Goal: Ask a question: Seek information or help from site administrators or community

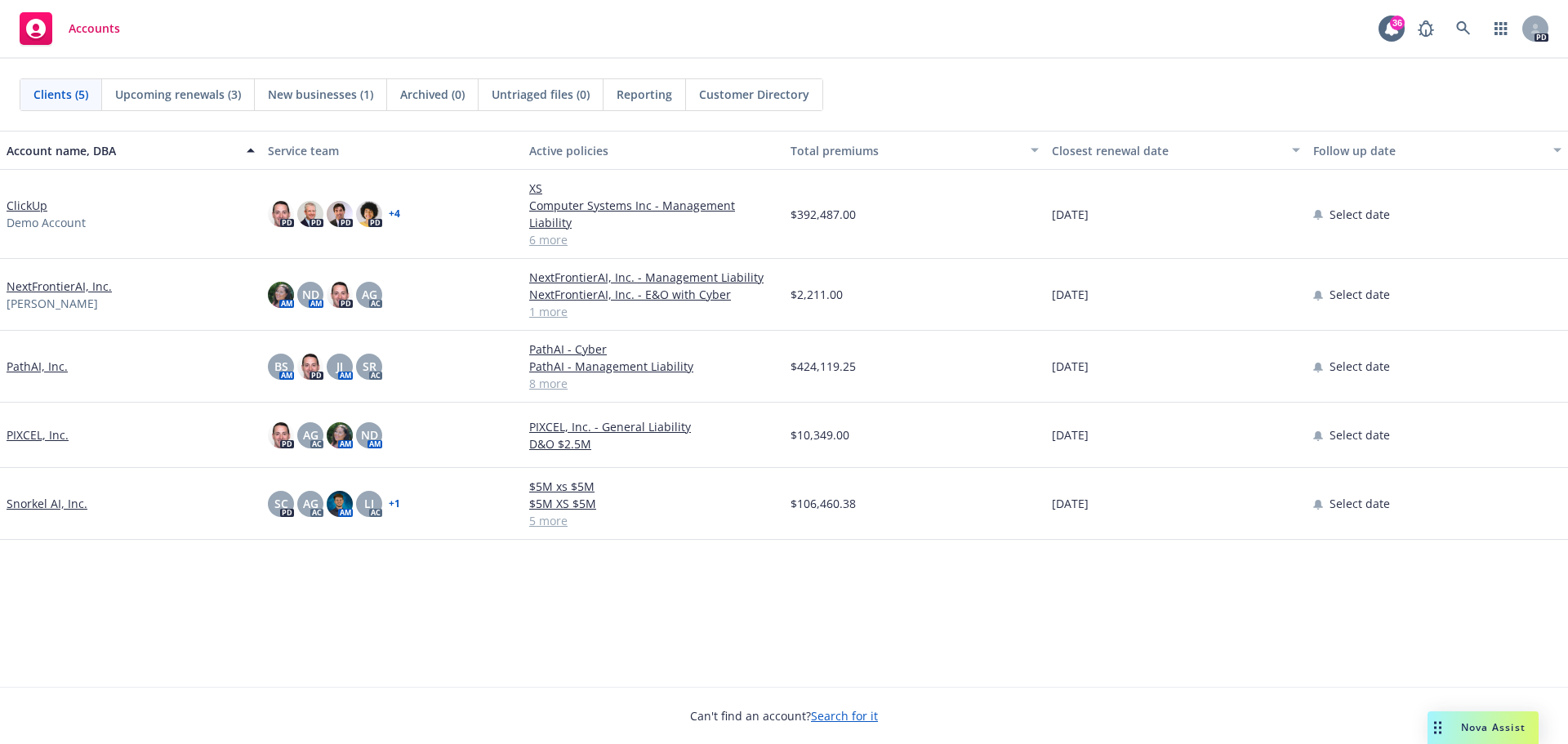
click at [1476, 725] on span "Nova Assist" at bounding box center [1492, 727] width 65 height 14
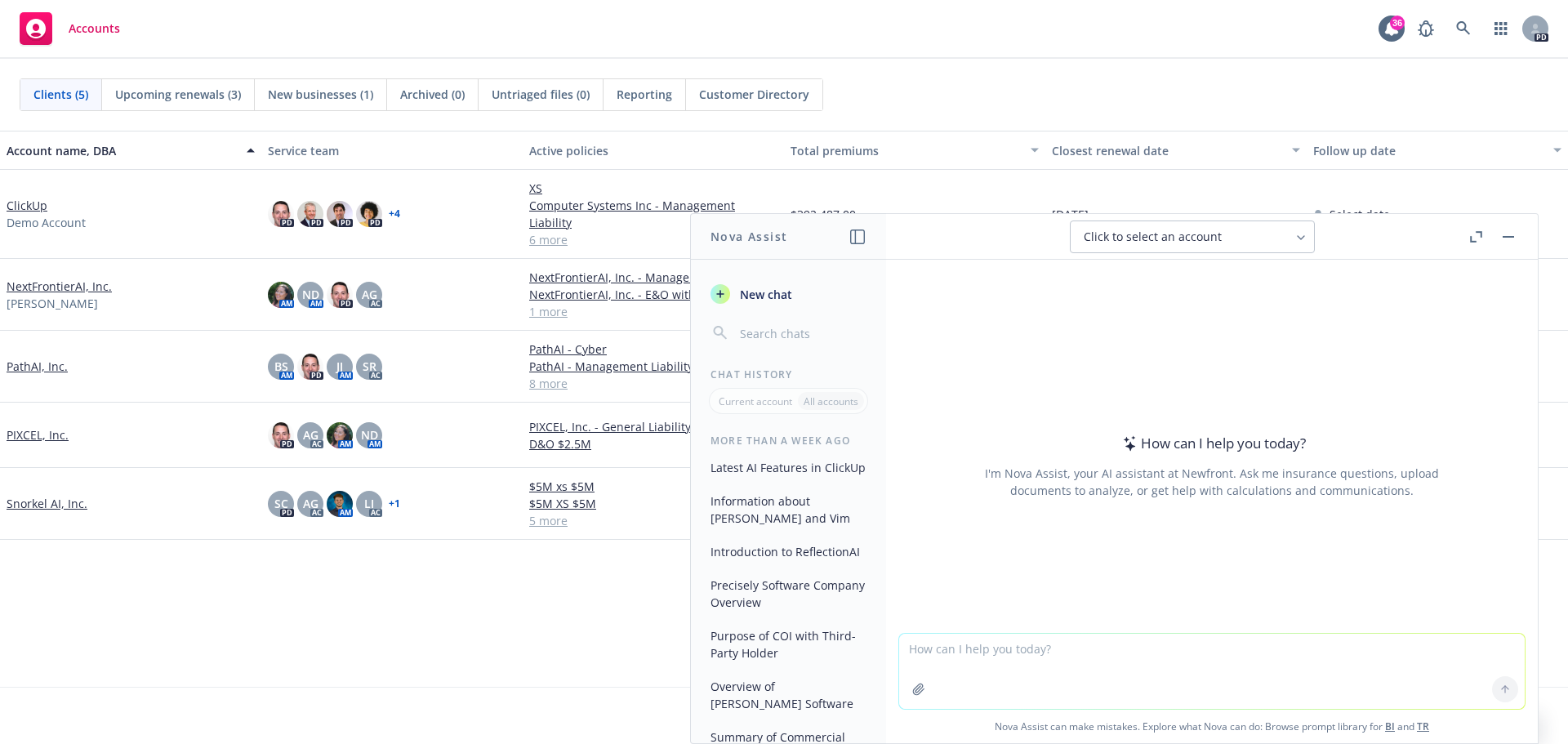
click at [1083, 652] on textarea at bounding box center [1212, 671] width 626 height 75
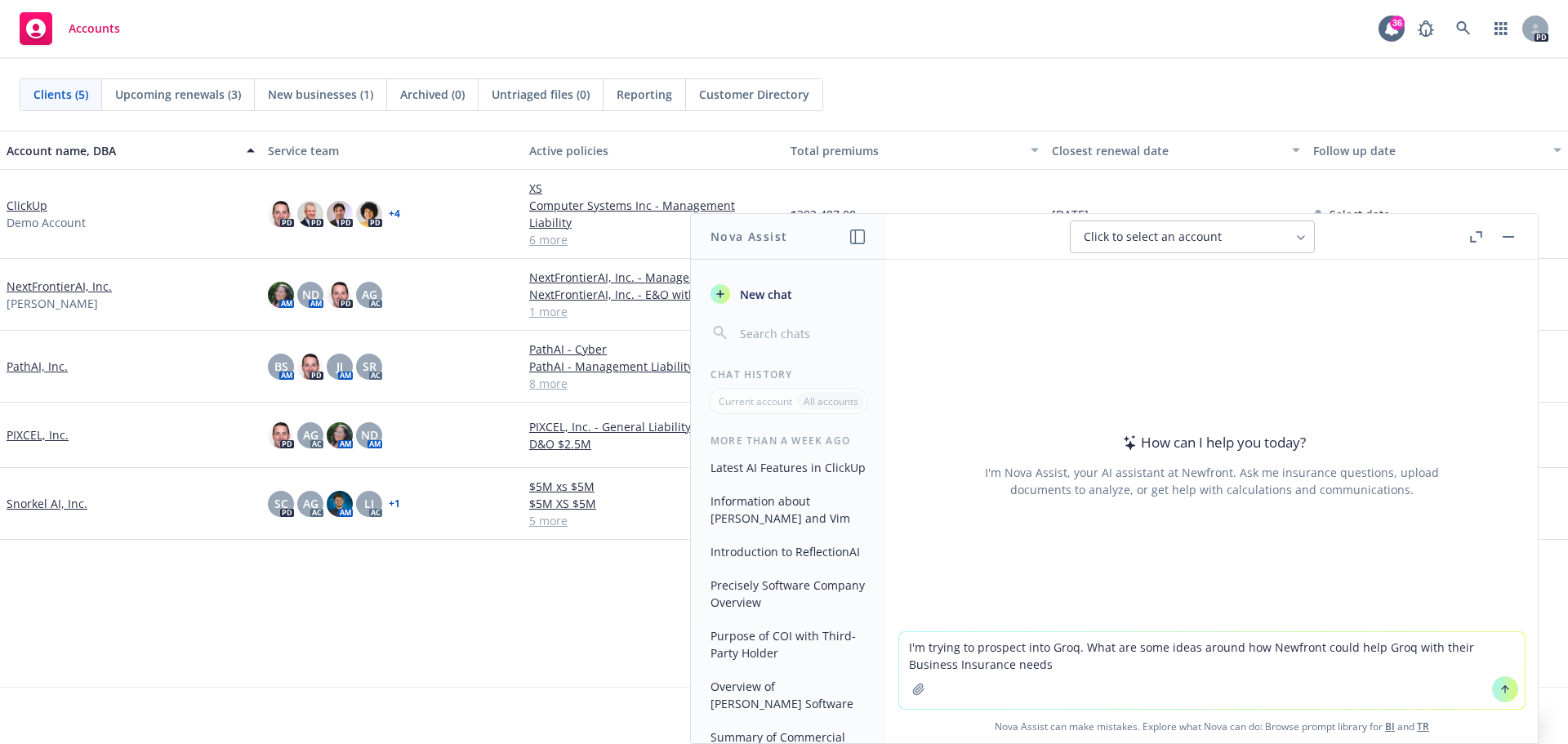
type textarea "I'm trying to prospect into Groq. What are some ideas around how Newfront could…"
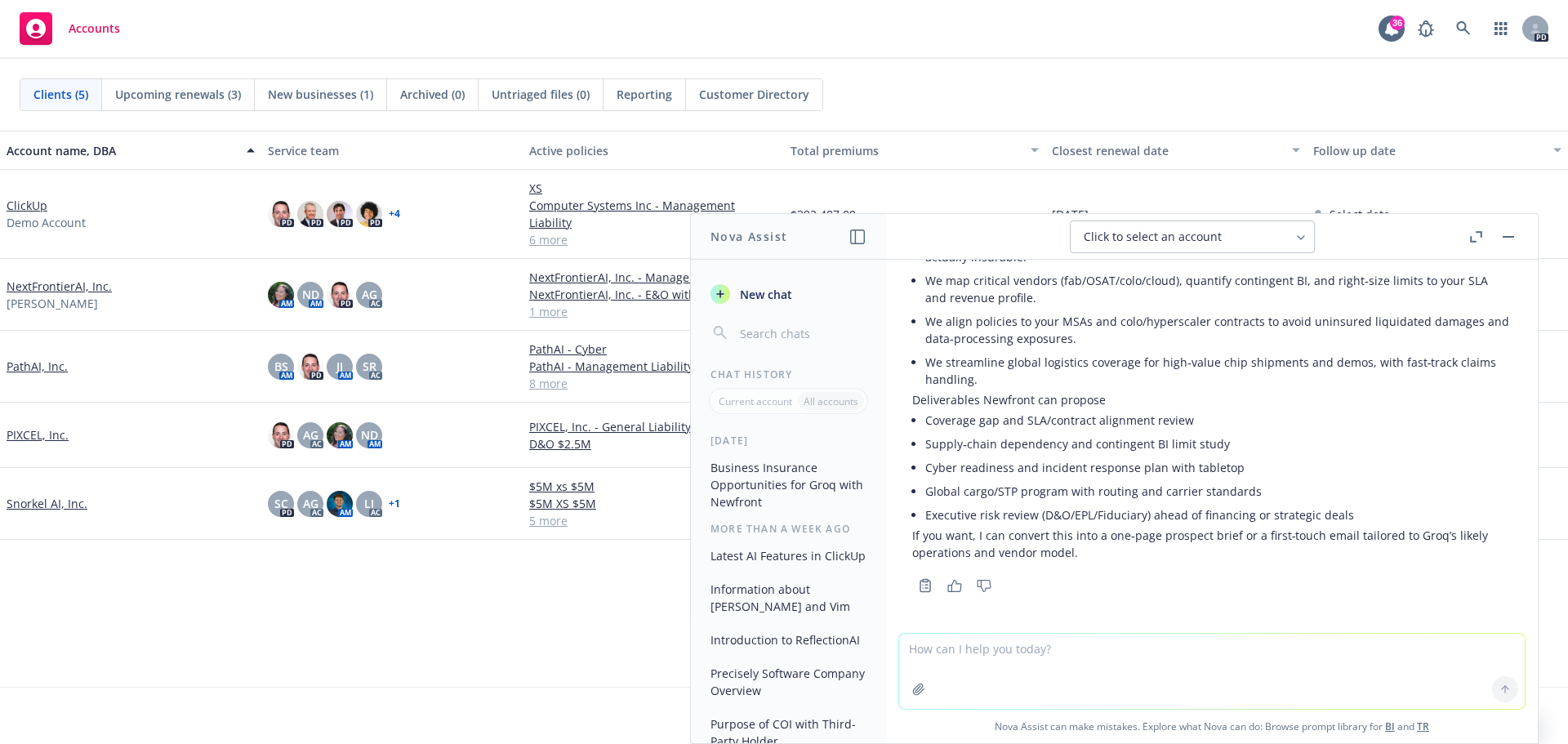
scroll to position [1427, 0]
click at [1110, 647] on textarea at bounding box center [1212, 671] width 626 height 75
type textarea "Yes, that would be fantastic. Please turn this into a one page prospect brief"
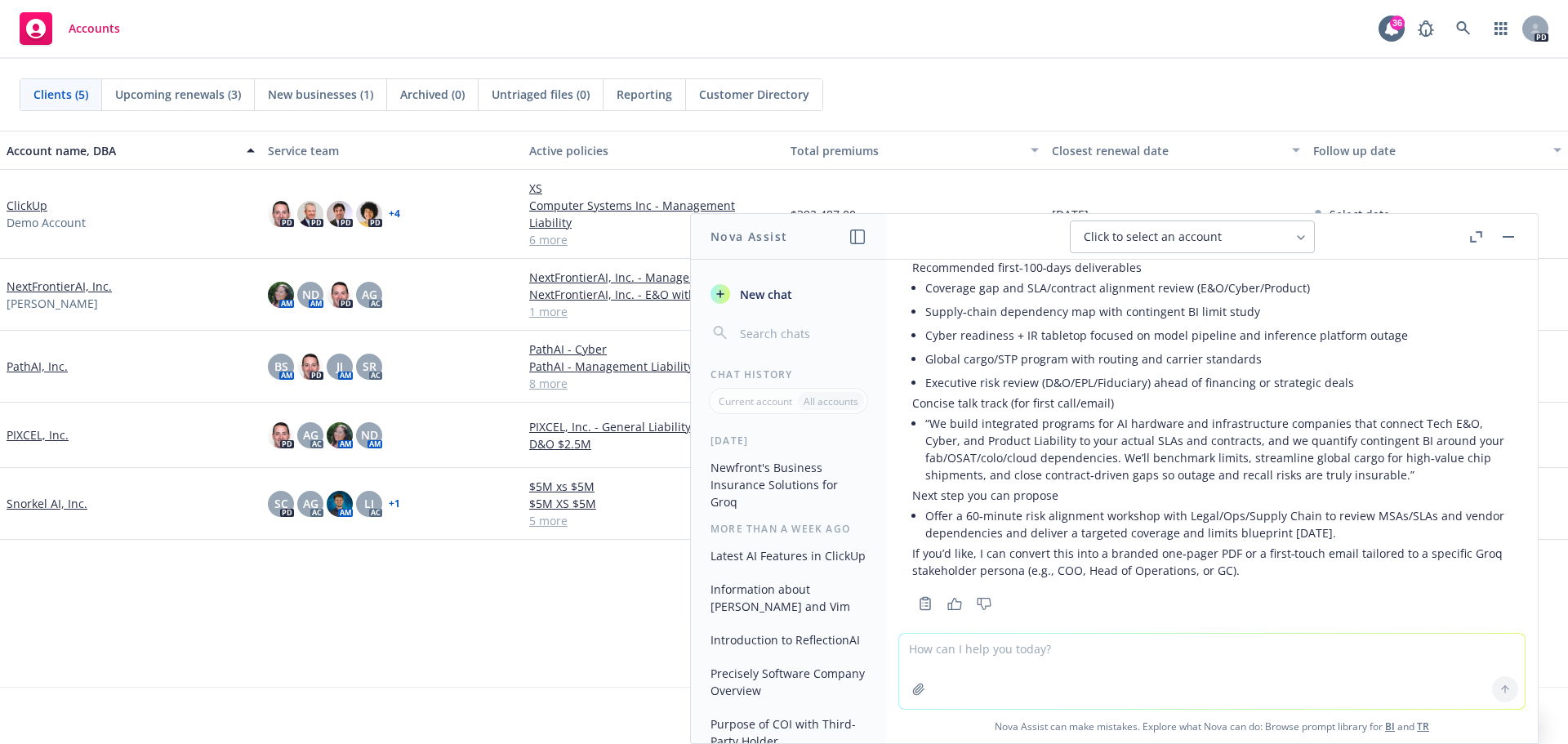
scroll to position [3125, 0]
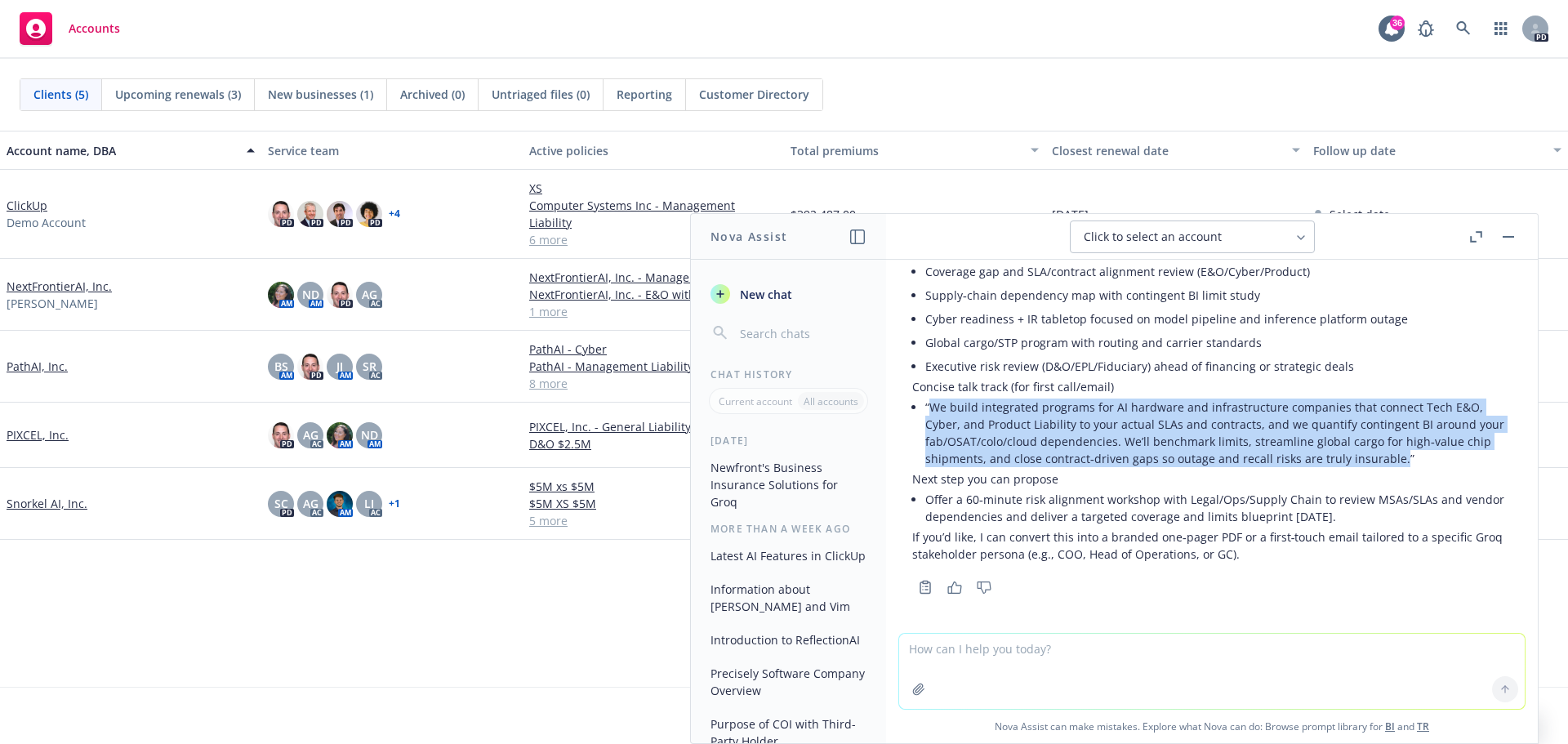
drag, startPoint x: 930, startPoint y: 407, endPoint x: 1391, endPoint y: 460, distance: 464.0
click at [1391, 460] on li "“We build integrated programs for AI hardware and infrastructure companies that…" at bounding box center [1218, 433] width 586 height 75
copy li "We build integrated programs for AI hardware and infrastructure companies that …"
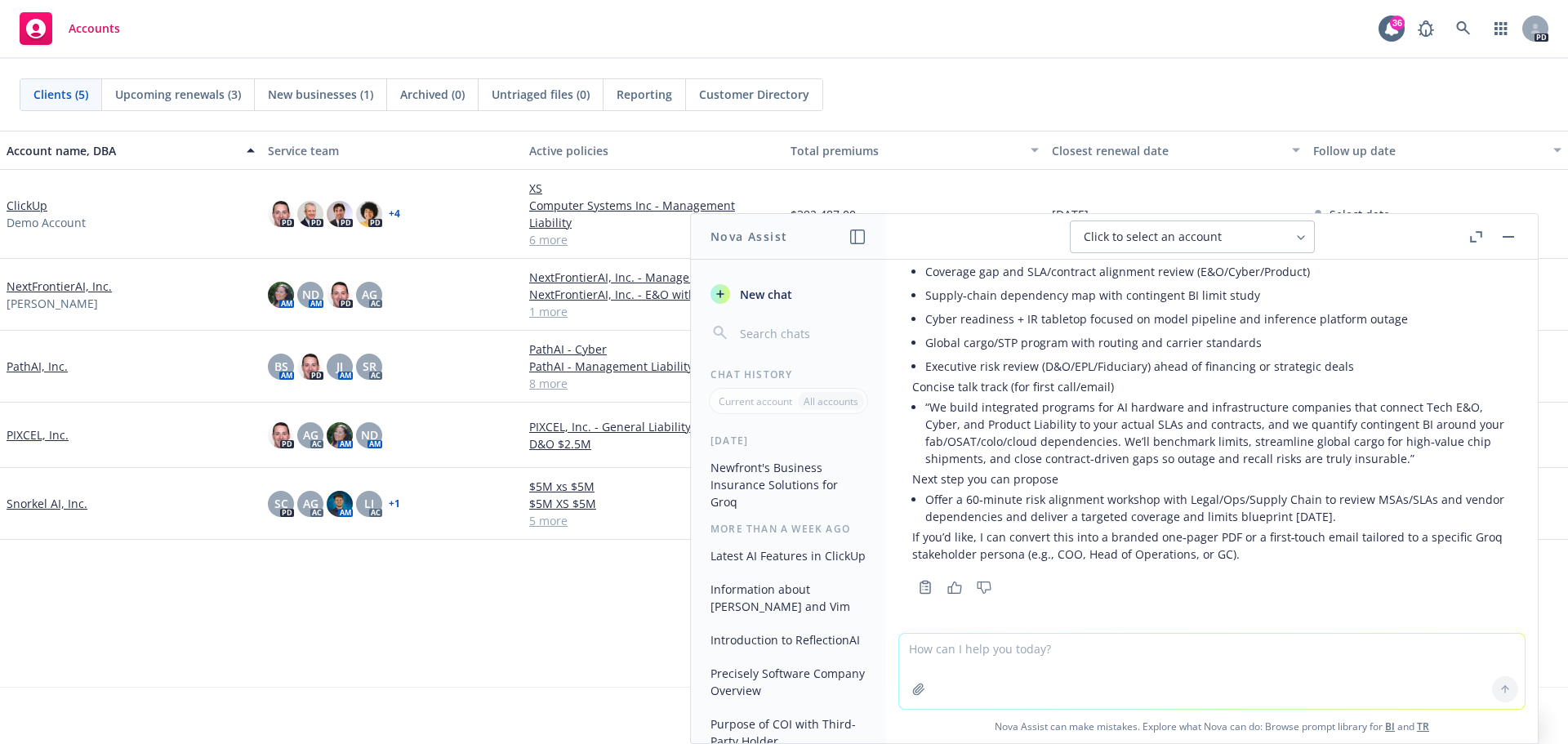
click at [1003, 657] on textarea at bounding box center [1212, 671] width 626 height 75
click at [1402, 454] on li "“We build integrated programs for AI hardware and infrastructure companies that…" at bounding box center [1218, 428] width 586 height 75
click at [1179, 677] on textarea at bounding box center [1212, 671] width 626 height 75
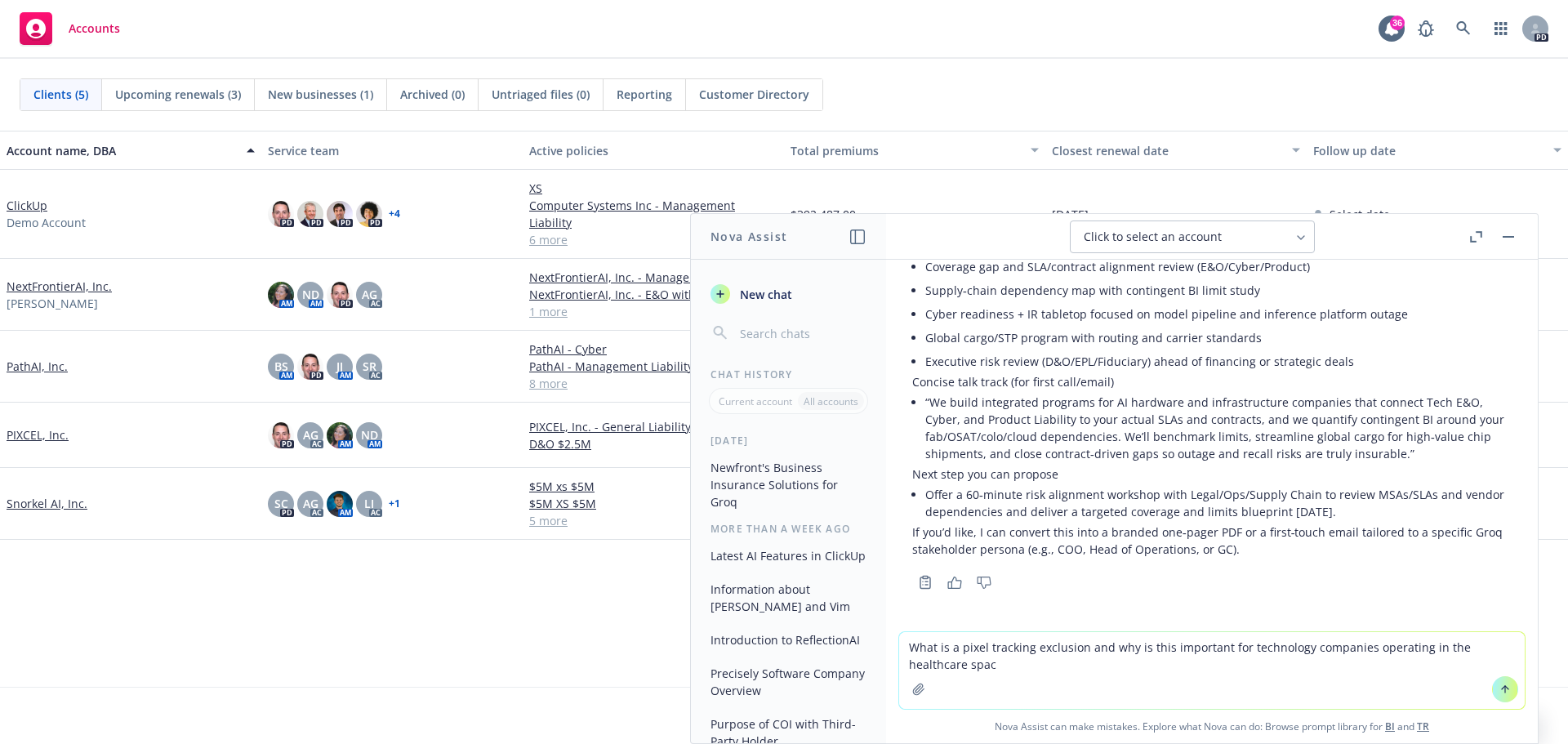
type textarea "What is a pixel tracking exclusion and why is this important for technology com…"
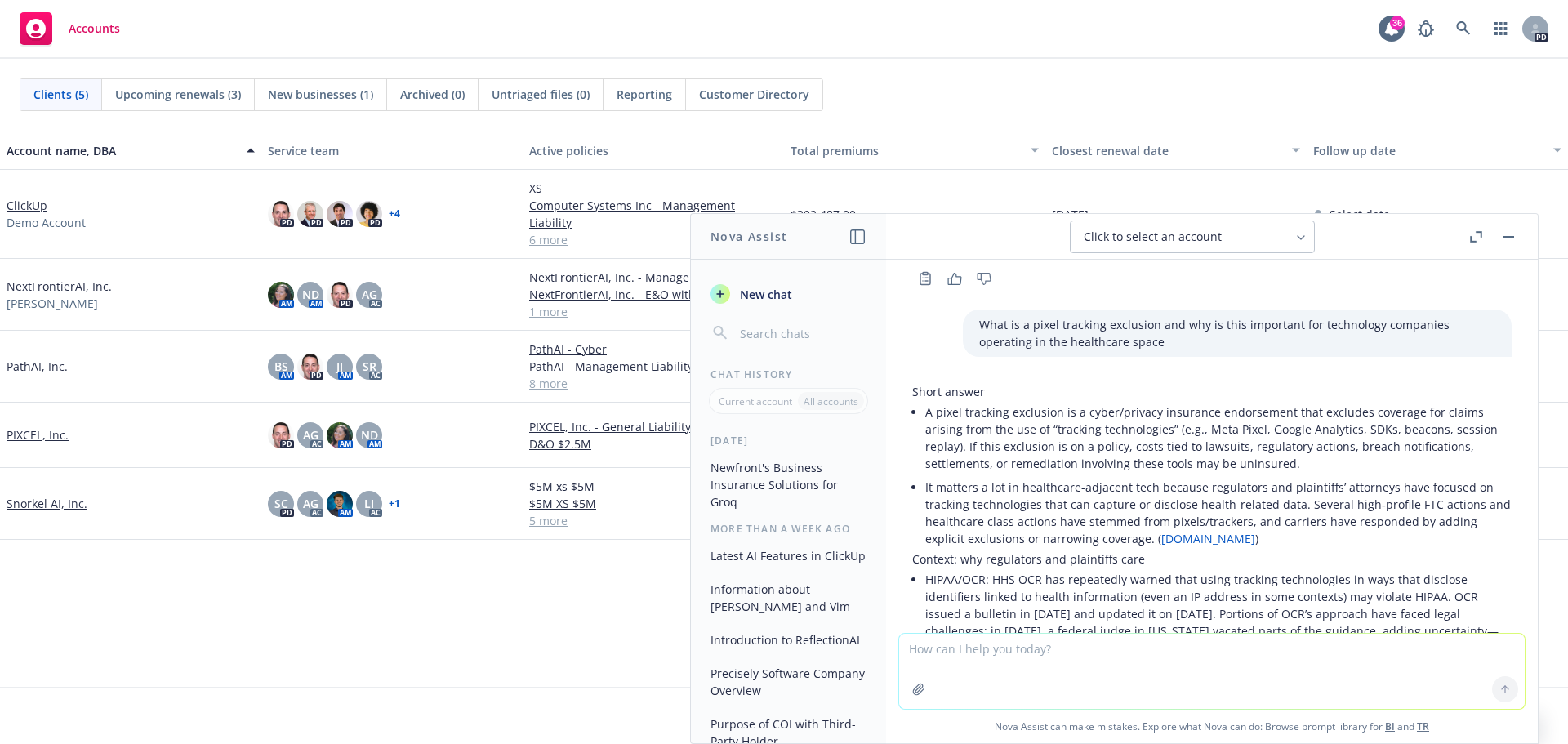
scroll to position [3480, 0]
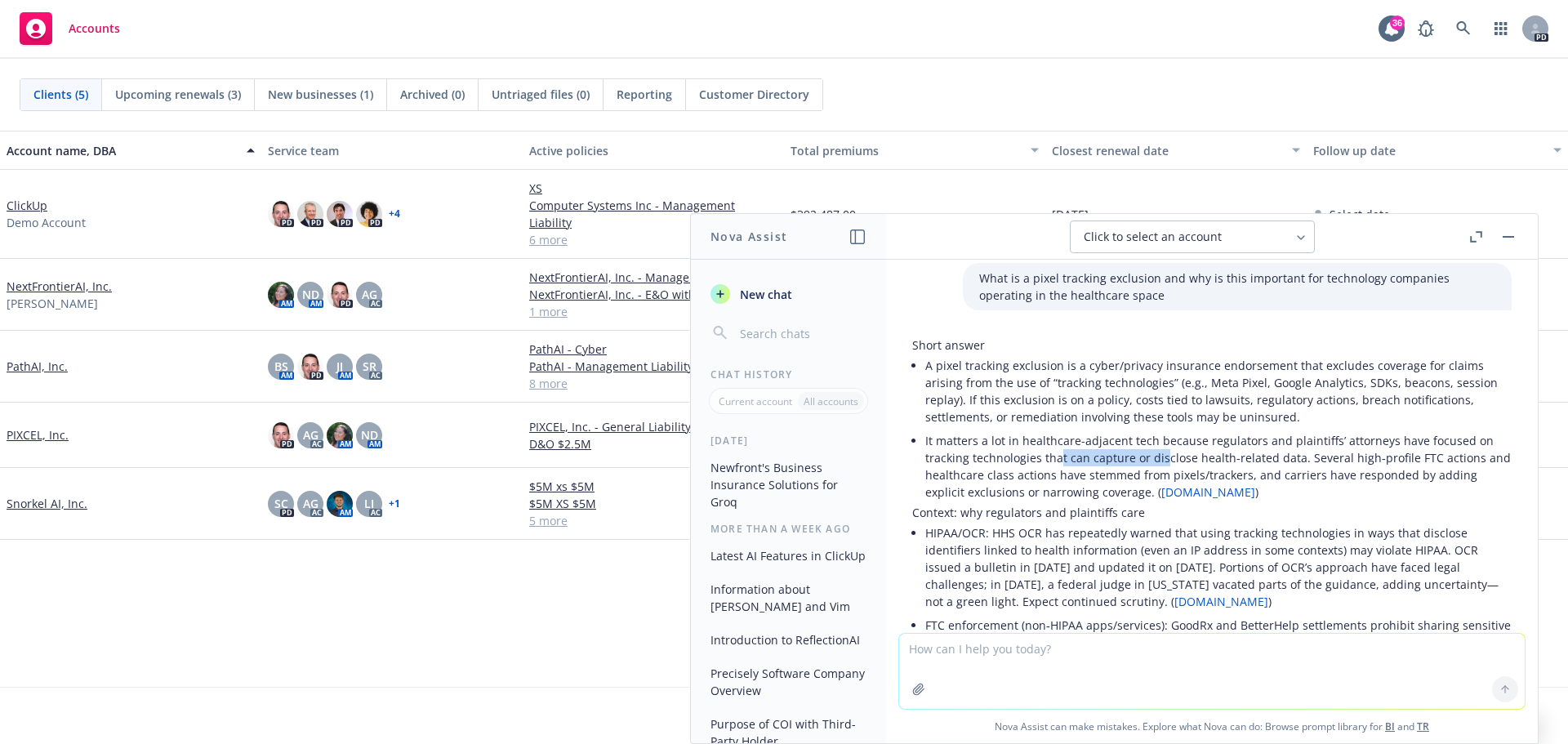
drag, startPoint x: 1057, startPoint y: 456, endPoint x: 1160, endPoint y: 454, distance: 103.0
click at [1160, 454] on li "It matters a lot in healthcare-adjacent tech because regulators and plaintiffs’…" at bounding box center [1218, 466] width 586 height 75
click at [1169, 454] on li "It matters a lot in healthcare-adjacent tech because regulators and plaintiffs’…" at bounding box center [1218, 466] width 586 height 75
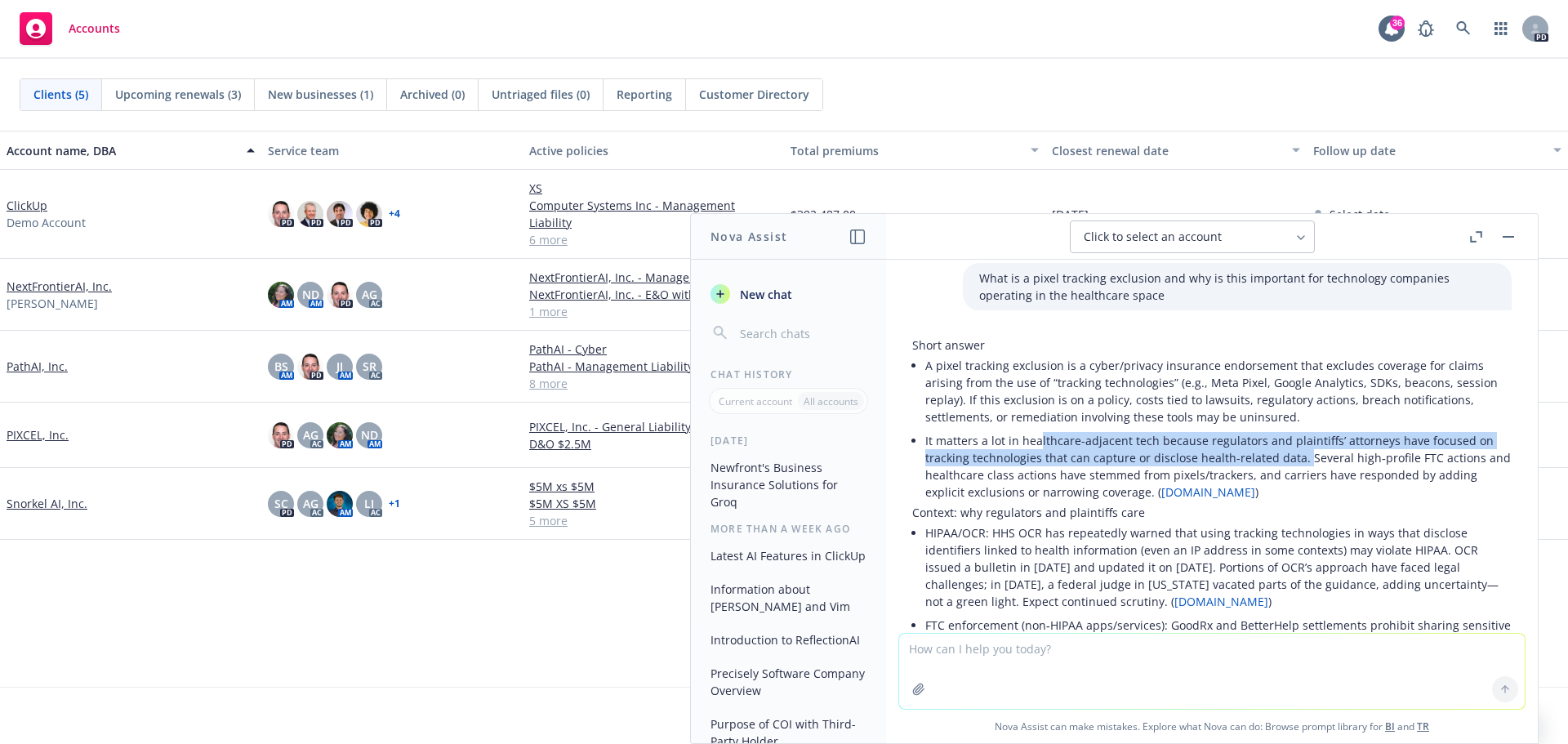
drag, startPoint x: 1300, startPoint y: 461, endPoint x: 1038, endPoint y: 438, distance: 263.0
click at [1038, 438] on li "It matters a lot in healthcare-adjacent tech because regulators and plaintiffs’…" at bounding box center [1218, 466] width 586 height 75
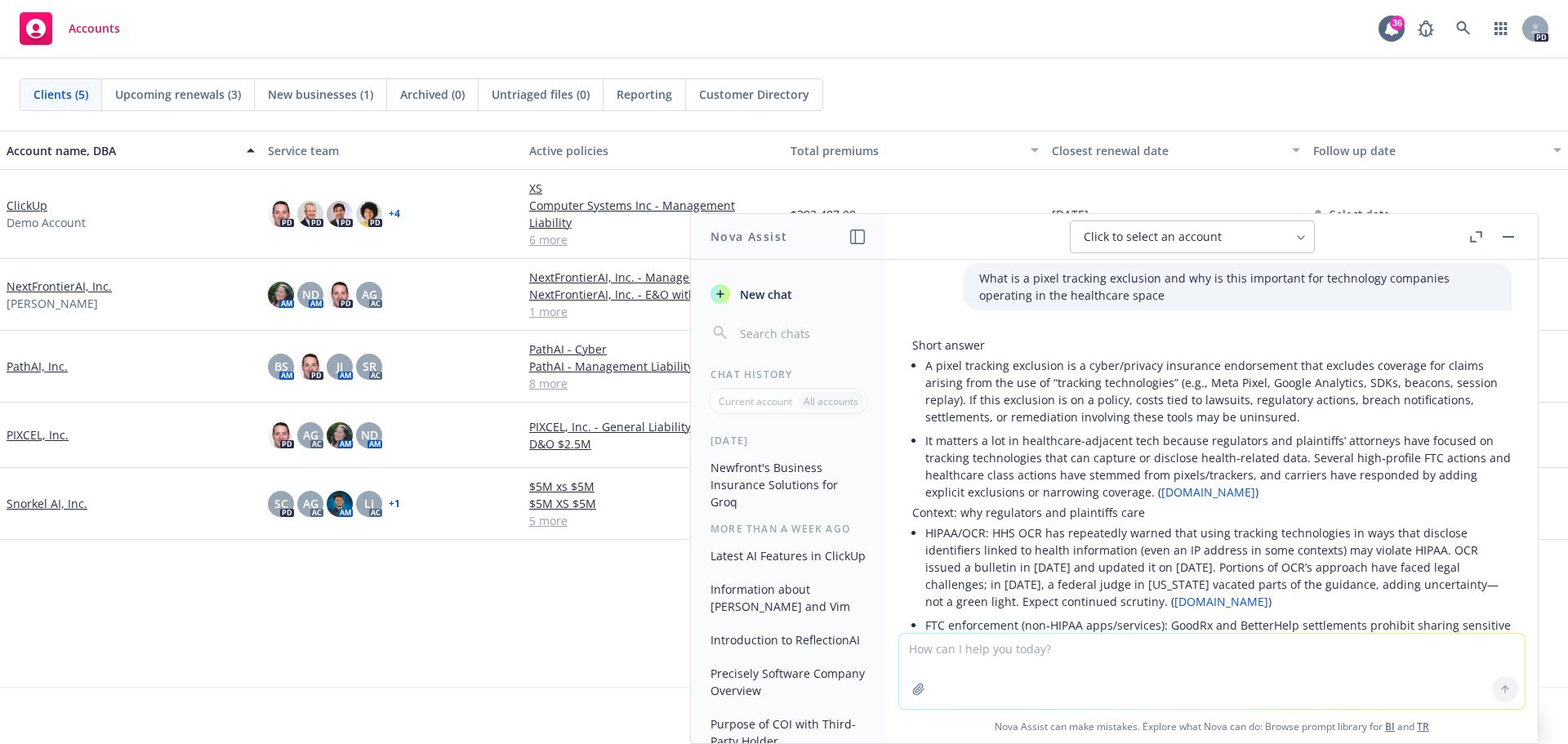
click at [1030, 433] on li "It matters a lot in healthcare-adjacent tech because regulators and plaintiffs’…" at bounding box center [1218, 466] width 586 height 75
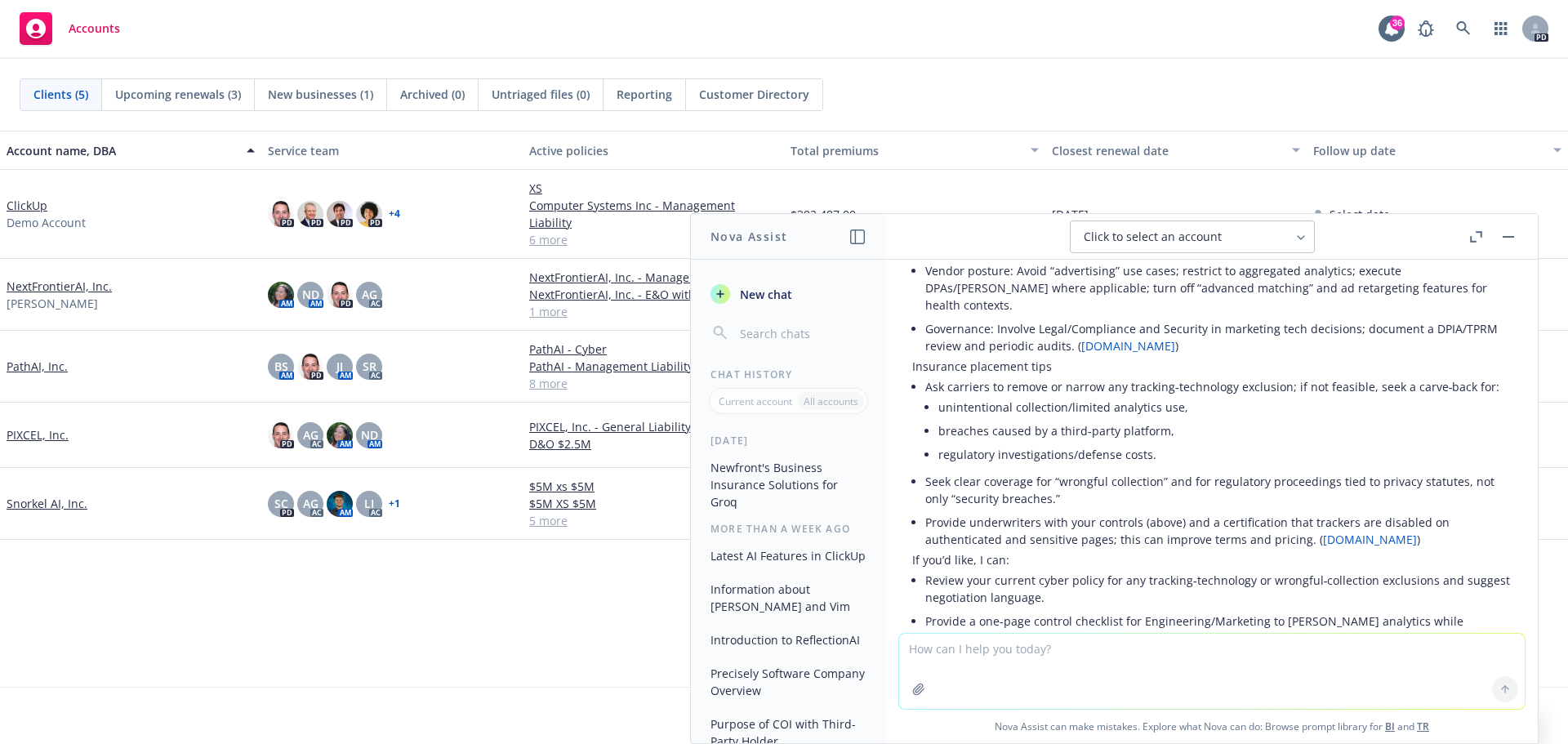
scroll to position [4569, 0]
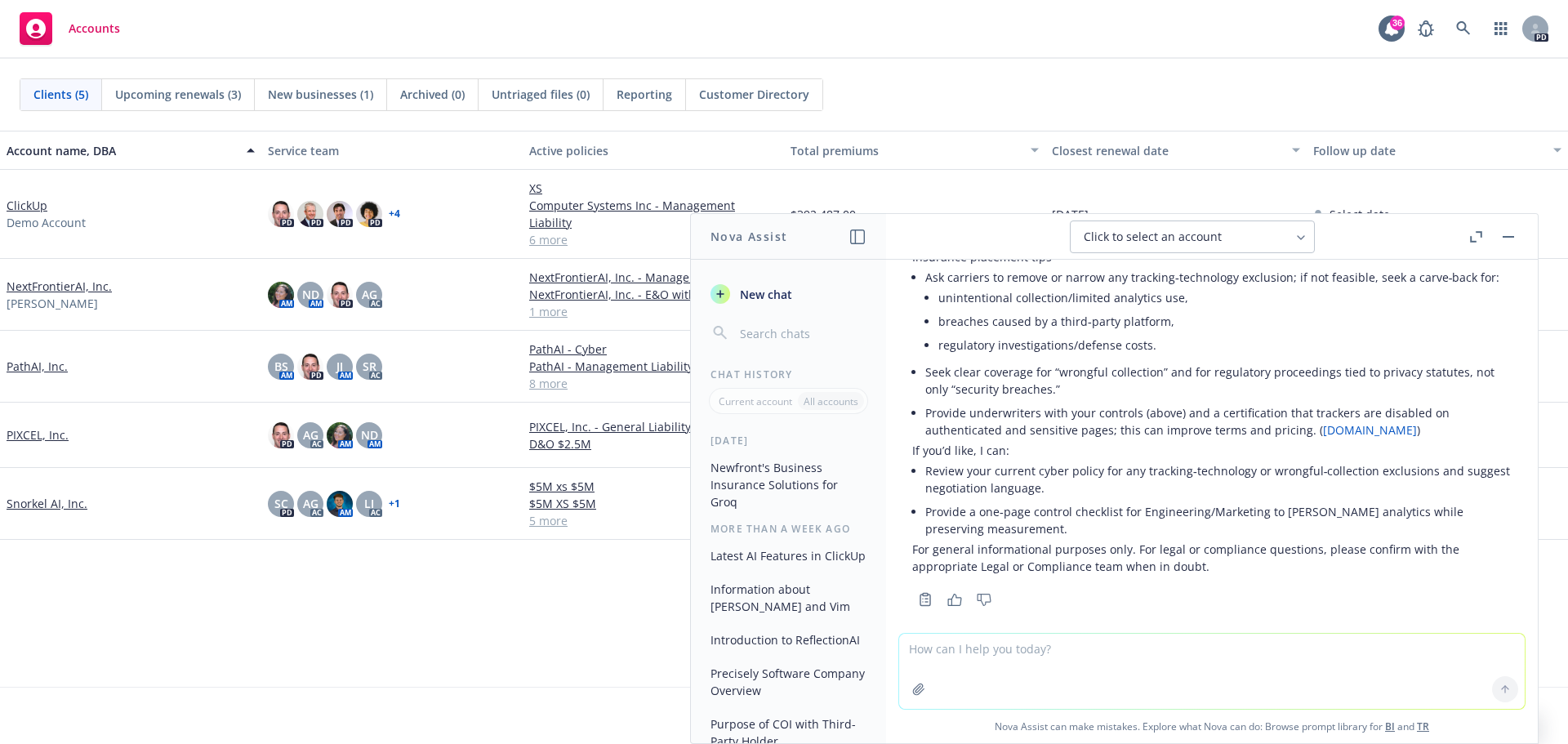
click at [1010, 644] on textarea at bounding box center [1212, 671] width 626 height 75
click at [1051, 653] on textarea at bounding box center [1212, 671] width 626 height 75
paste textarea "AI Regulatory Violations Endorsement"
type textarea "What can you tell me about the AI Regulatory Violations Endorsement"
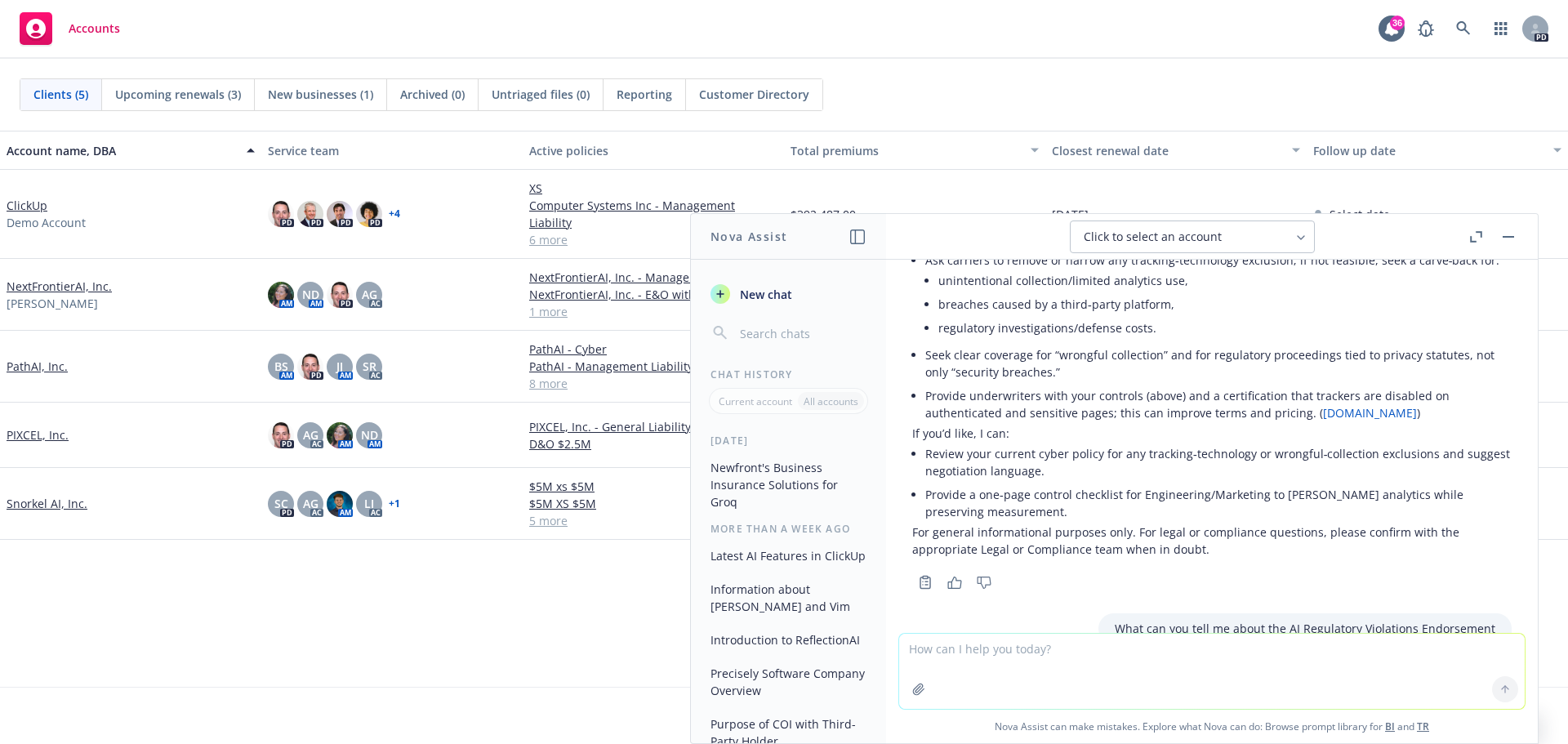
scroll to position [4664, 0]
